Goal: Task Accomplishment & Management: Use online tool/utility

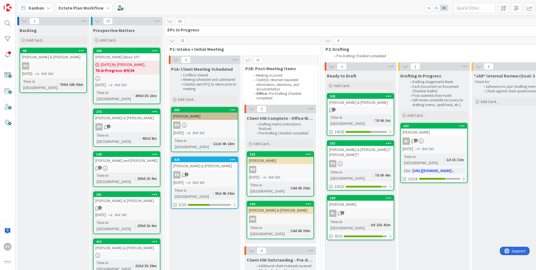
click at [69, 8] on b "Estate Plan Workflow" at bounding box center [81, 8] width 45 height 6
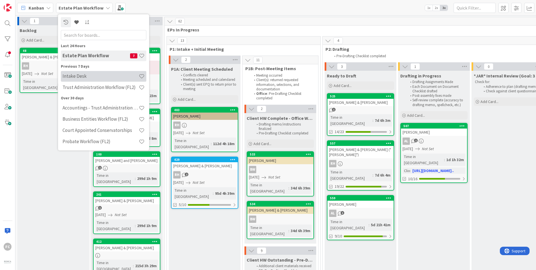
click at [83, 80] on div "Intake Desk" at bounding box center [104, 76] width 86 height 11
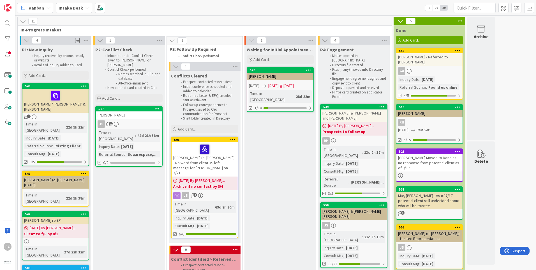
click at [83, 6] on div "Intake Desk" at bounding box center [74, 8] width 36 height 10
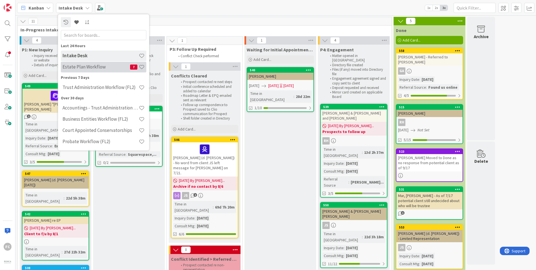
click at [100, 64] on h4 "Estate Plan Workflow" at bounding box center [97, 67] width 68 height 6
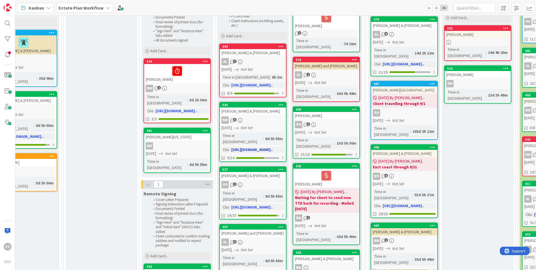
scroll to position [84, 714]
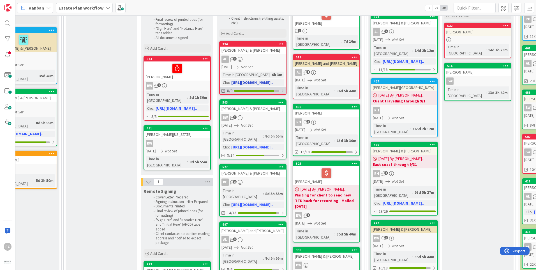
click at [271, 91] on div at bounding box center [254, 91] width 40 height 2
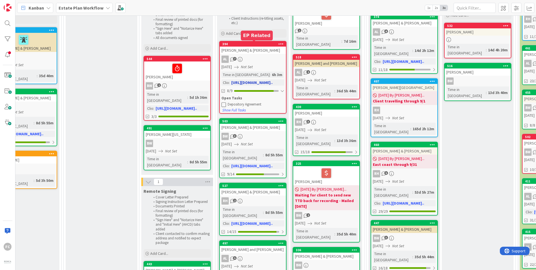
click at [252, 43] on div "394" at bounding box center [254, 44] width 64 height 4
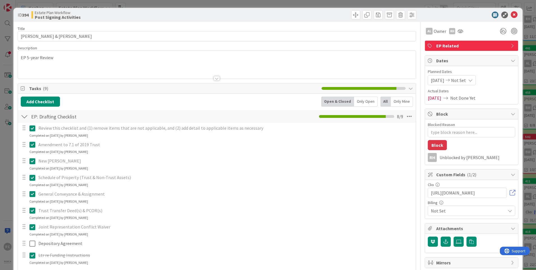
type textarea "x"
click at [512, 13] on icon at bounding box center [514, 15] width 7 height 7
